Goal: Task Accomplishment & Management: Manage account settings

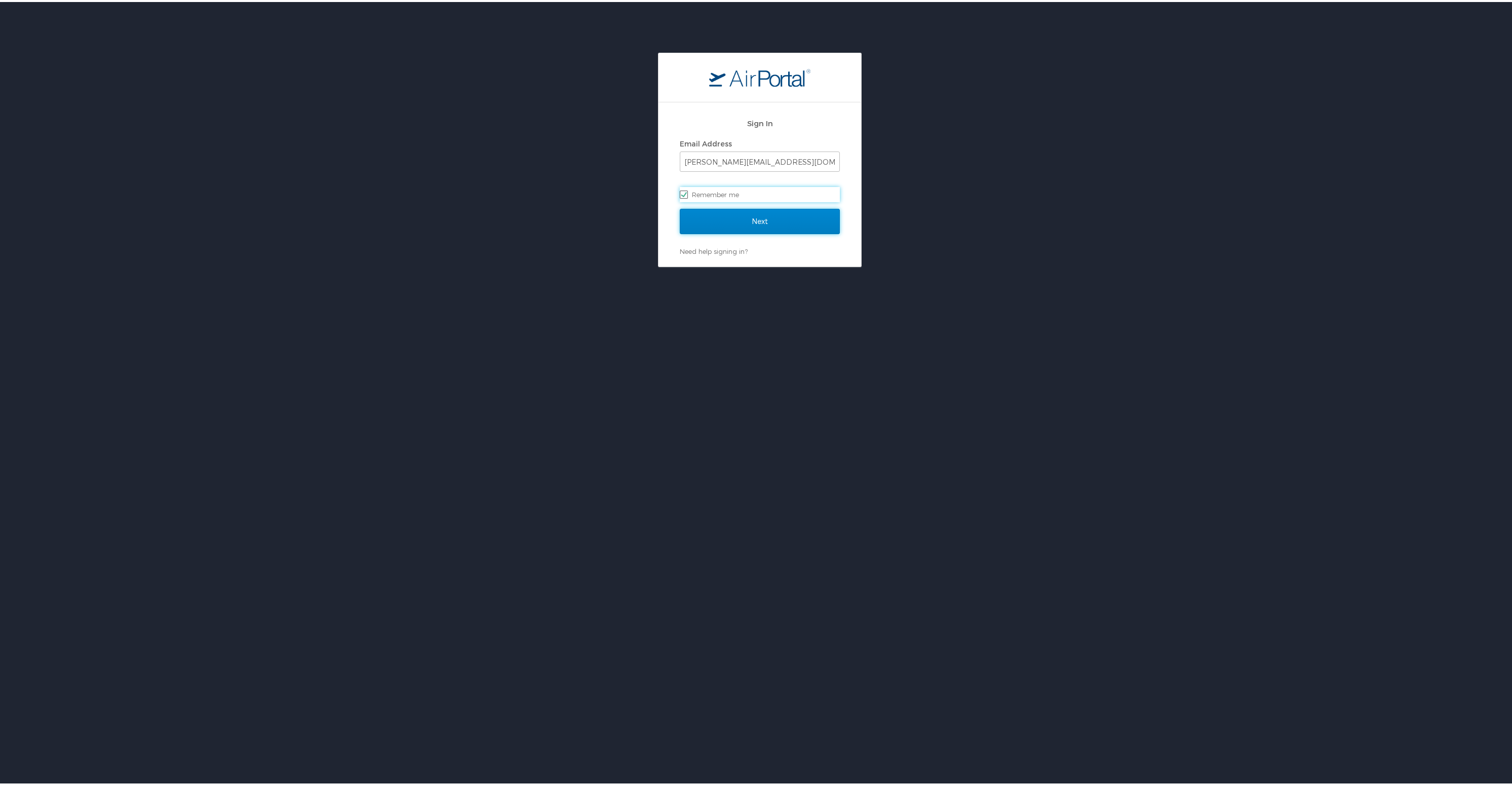
click at [774, 212] on input "Next" at bounding box center [759, 219] width 160 height 25
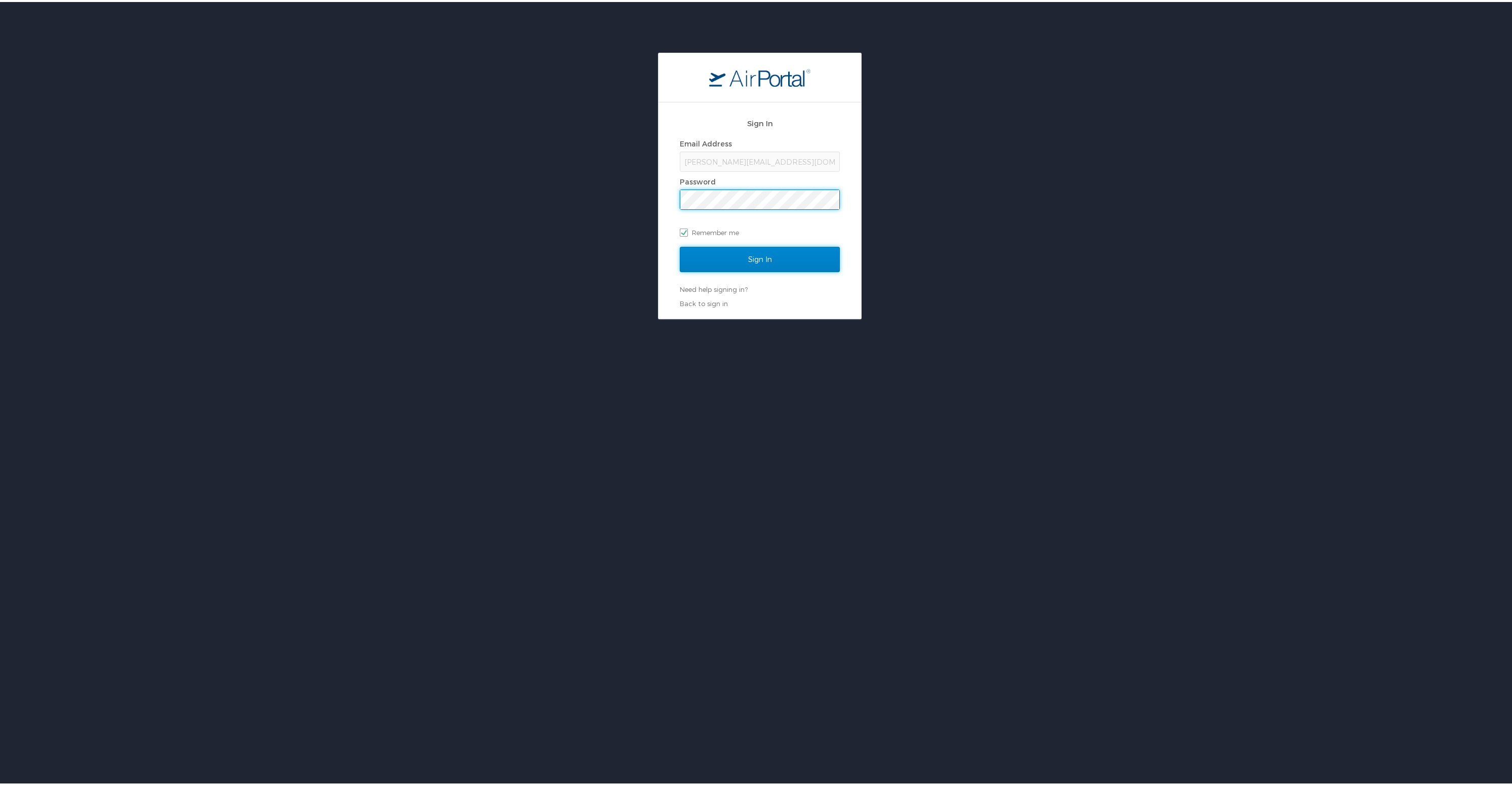
click at [797, 260] on input "Sign In" at bounding box center [759, 257] width 160 height 25
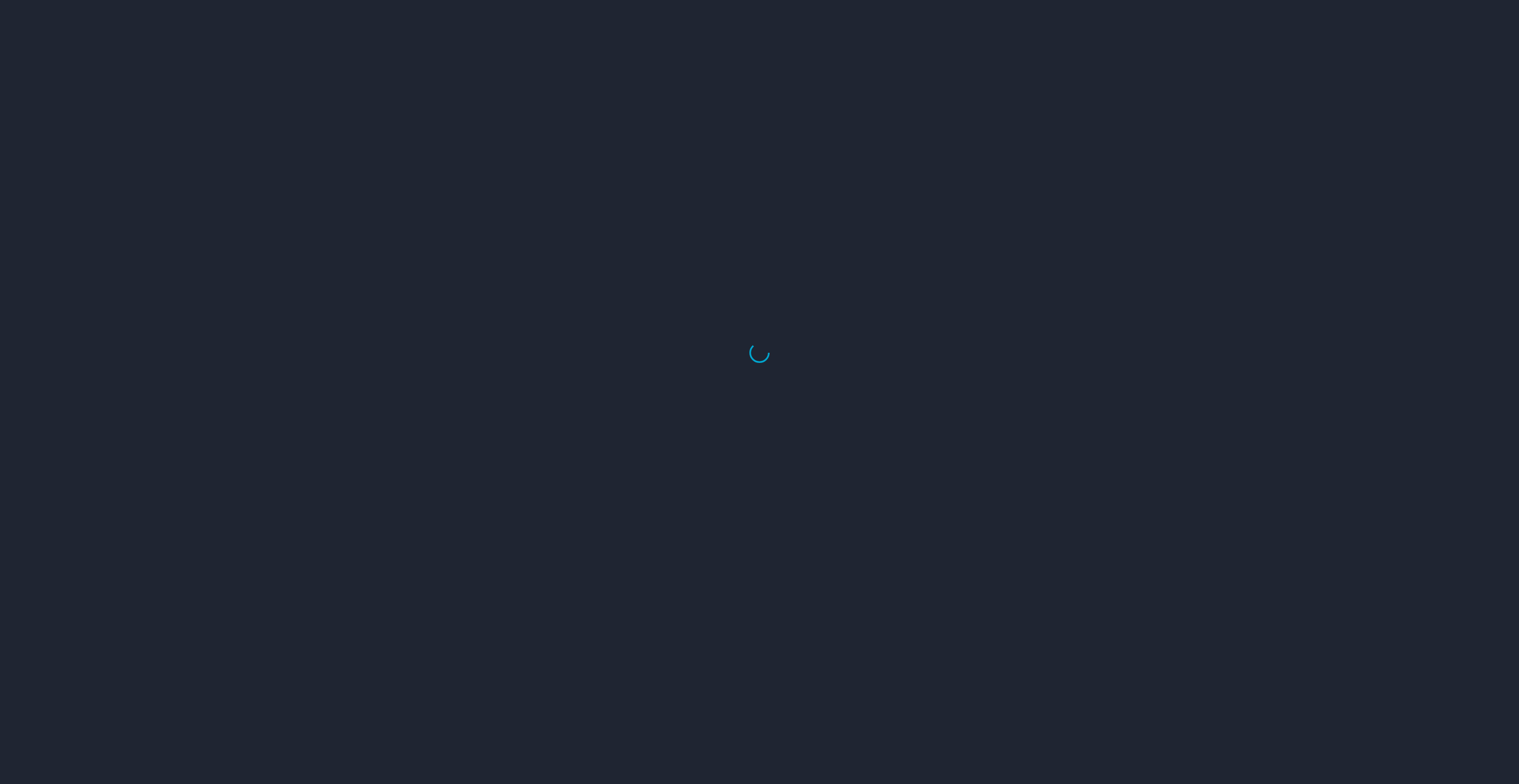
select select "US"
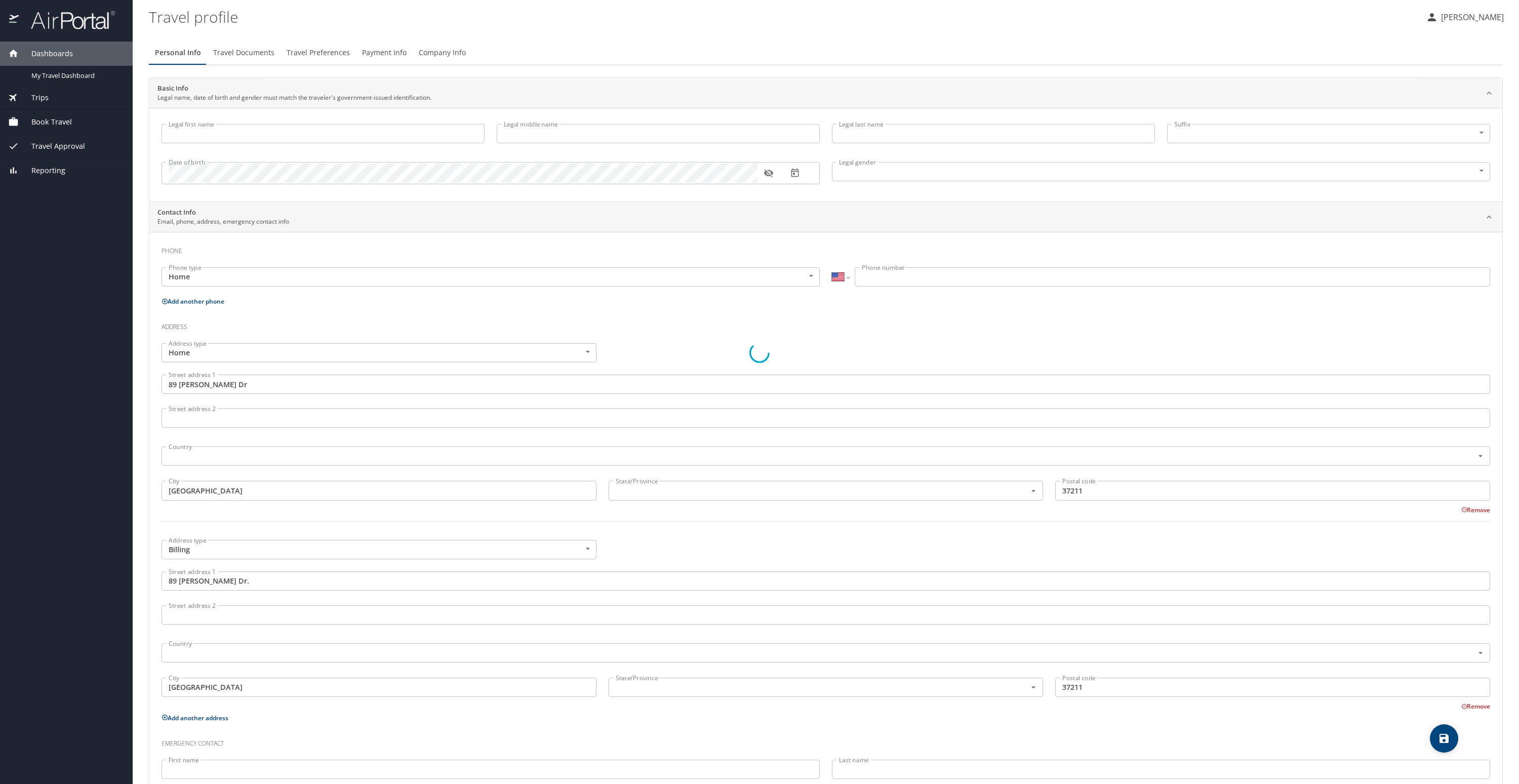
type input "Stephen"
type input "Brandon"
type input "Spake"
type input "Male"
type input "Heather"
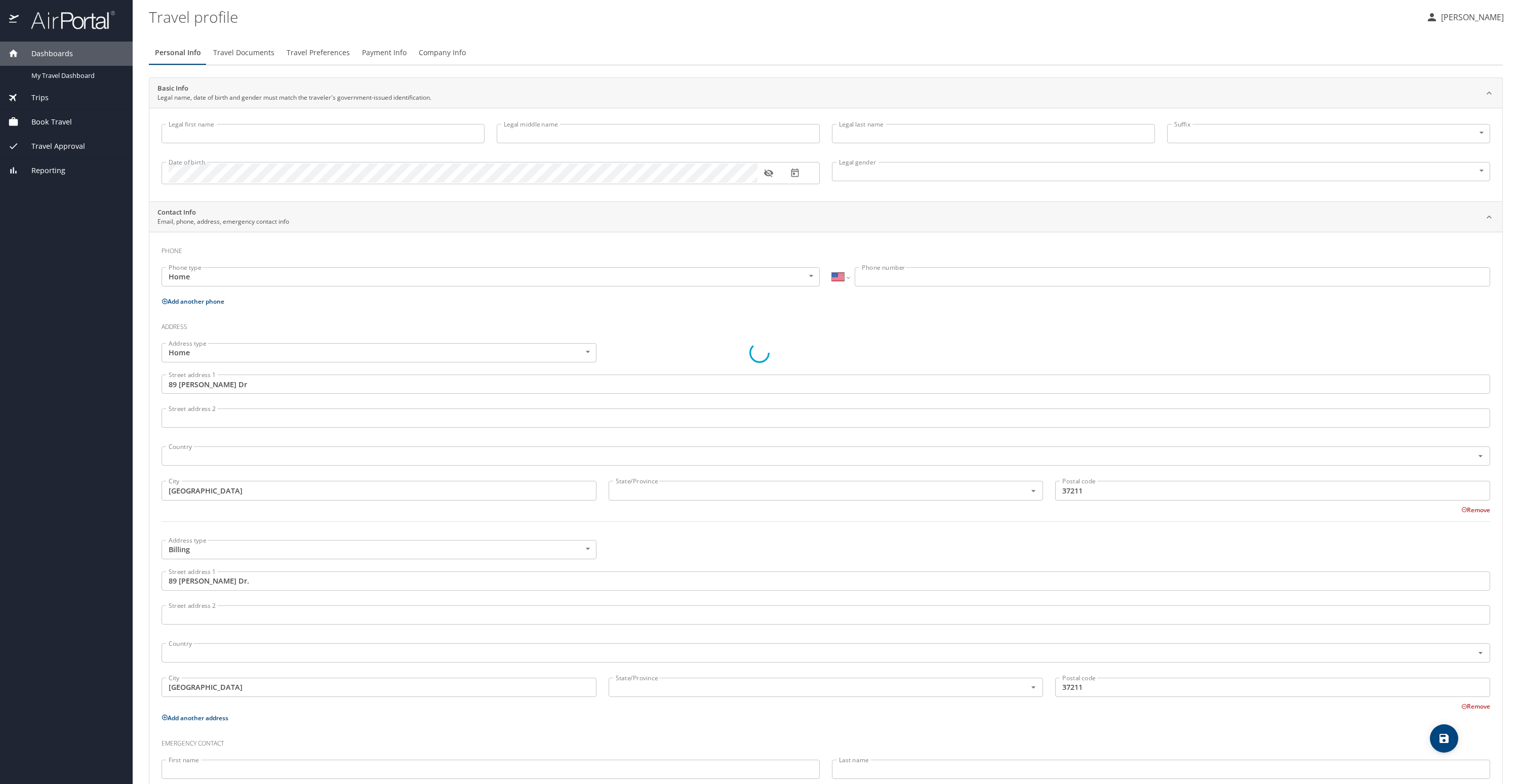
type input "Spake"
type input "(706) 506-6545"
type input "itsbetterwithheather@gmail.com"
type input "United States of America"
type input "Tennessee"
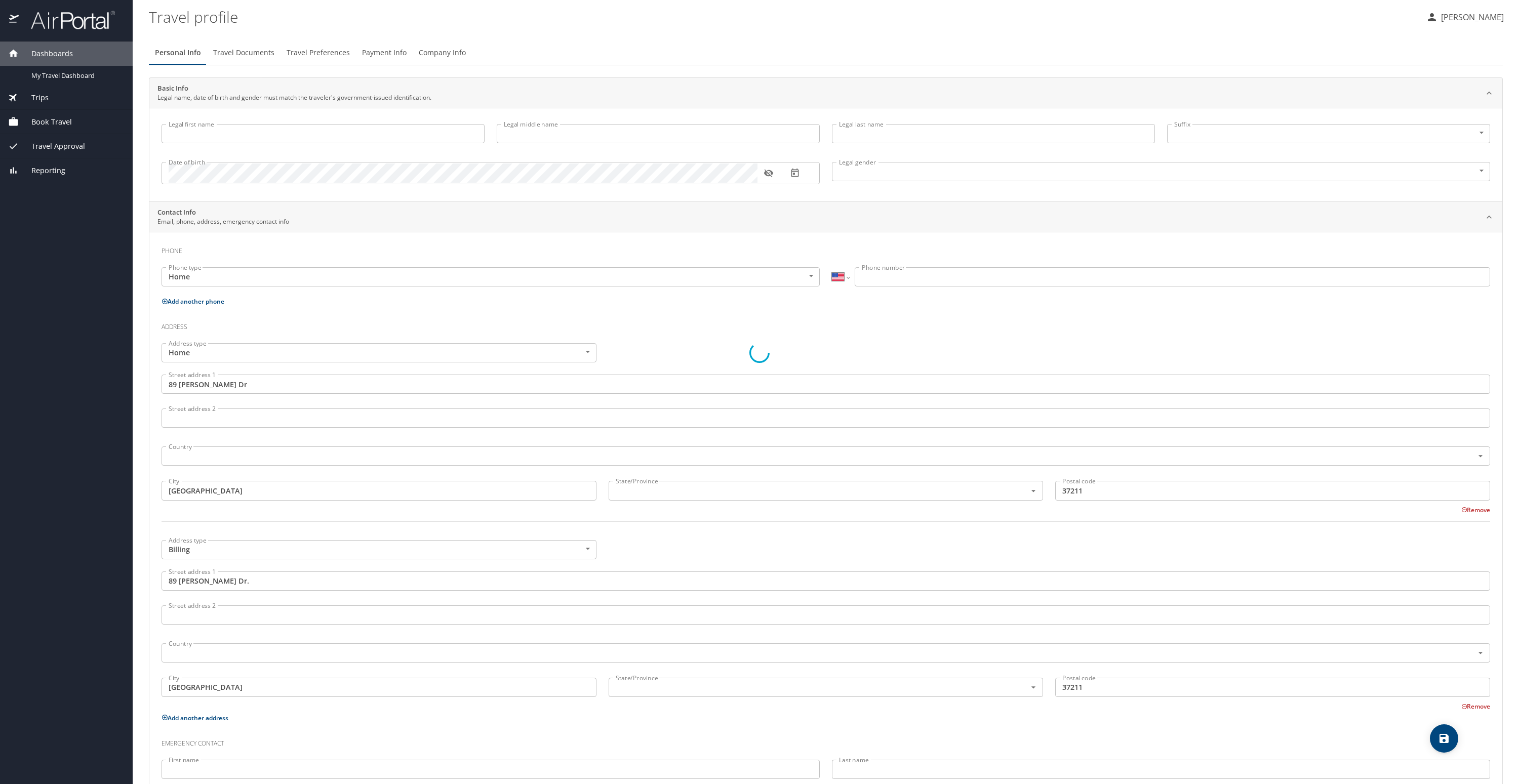
type input "United States of America"
type input "Tennessee"
select select "US"
select select "SI"
select select "US"
